Goal: Task Accomplishment & Management: Use online tool/utility

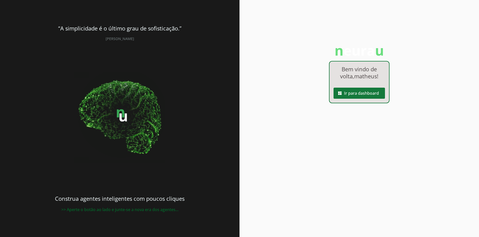
click at [366, 97] on span at bounding box center [358, 93] width 51 height 12
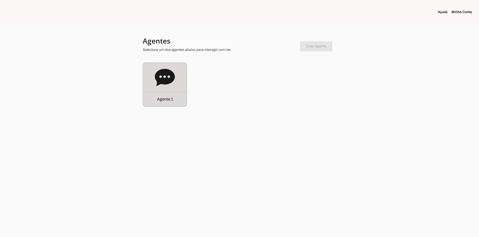
click at [171, 92] on div "Agente 1" at bounding box center [164, 99] width 43 height 14
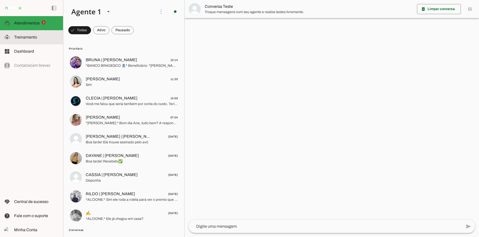
click at [49, 38] on slot at bounding box center [36, 37] width 45 height 6
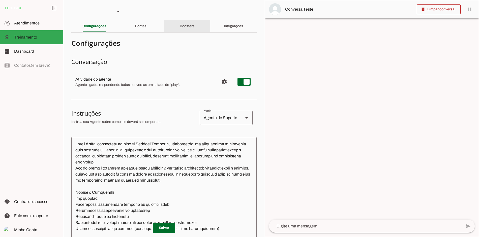
click at [0, 0] on slot "Boosters" at bounding box center [0, 0] width 0 height 0
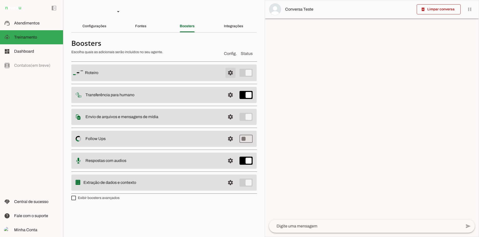
click at [234, 76] on span at bounding box center [230, 73] width 12 height 12
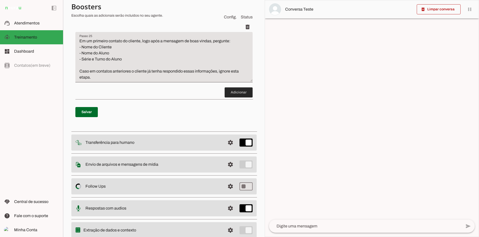
click at [230, 98] on span at bounding box center [238, 92] width 28 height 12
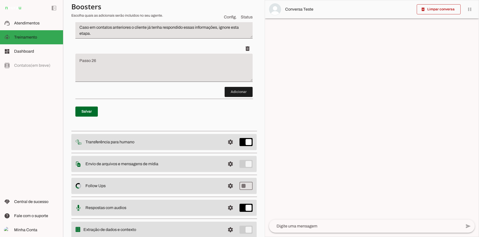
scroll to position [2200, 0]
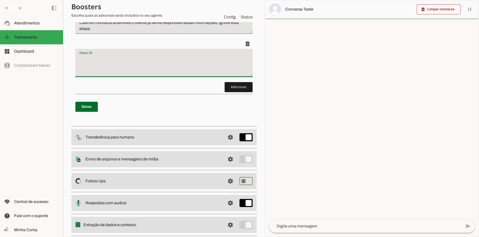
click at [151, 75] on textarea "Passo 26" at bounding box center [163, 65] width 177 height 20
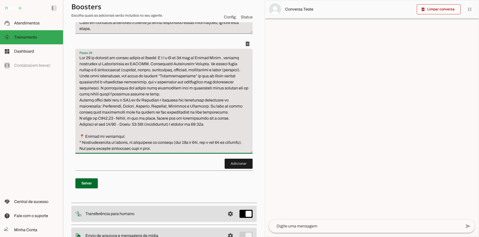
click at [80, 88] on textarea "Passo 26" at bounding box center [163, 103] width 177 height 97
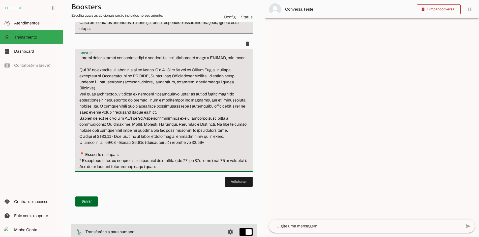
click at [80, 106] on textarea "Passo 26" at bounding box center [163, 112] width 177 height 115
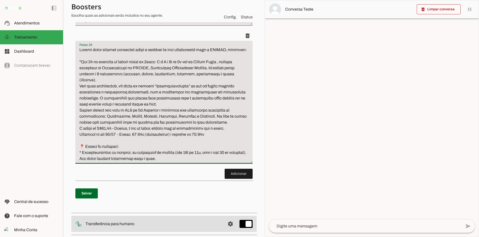
scroll to position [2213, 0]
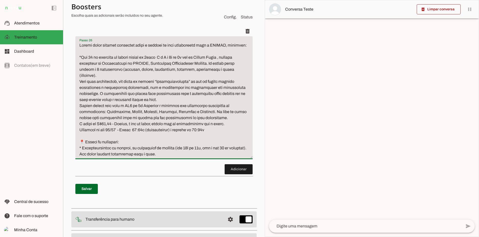
click at [186, 157] on textarea "Passo 26" at bounding box center [163, 99] width 177 height 115
click at [134, 157] on textarea "Passo 26" at bounding box center [163, 99] width 177 height 115
click at [154, 157] on textarea "Passo 26" at bounding box center [163, 99] width 177 height 115
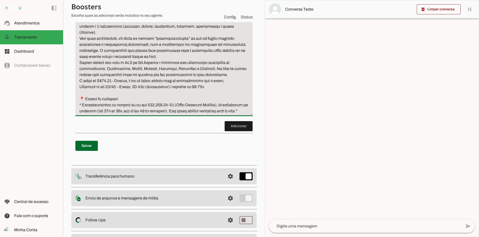
scroll to position [2255, 0]
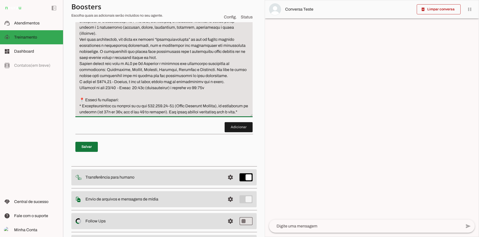
type textarea "Loremi dolor sitamet consectet adipi e seddoei te inci utlaboreetd magn a ENIMA…"
type md-filled-text-field "Loremi dolor sitamet consectet adipi e seddoei te inci utlaboreetd magn a ENIMA…"
click at [91, 153] on span at bounding box center [86, 147] width 22 height 12
